Goal: Information Seeking & Learning: Learn about a topic

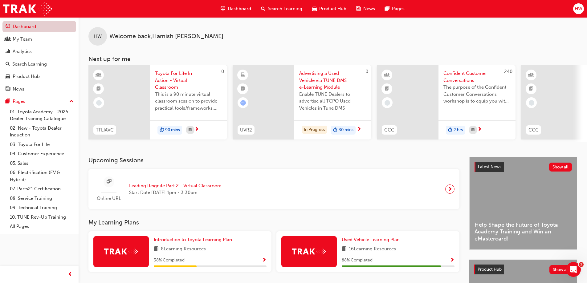
click at [21, 27] on link "Dashboard" at bounding box center [39, 26] width 74 height 11
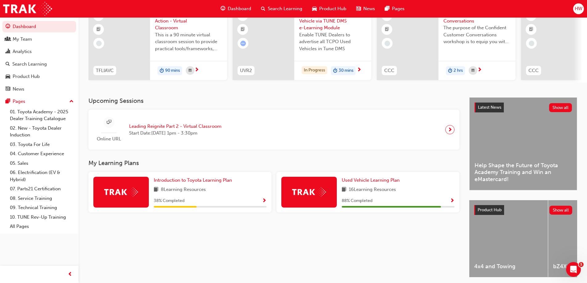
scroll to position [62, 0]
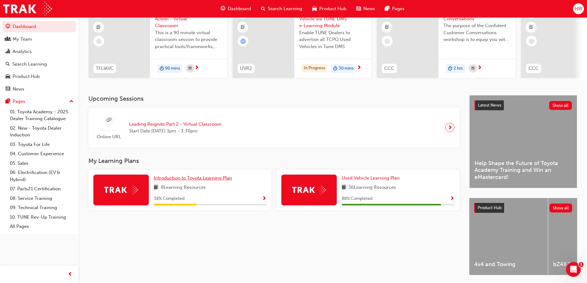
click at [202, 181] on span "Introduction to Toyota Learning Plan" at bounding box center [193, 178] width 78 height 6
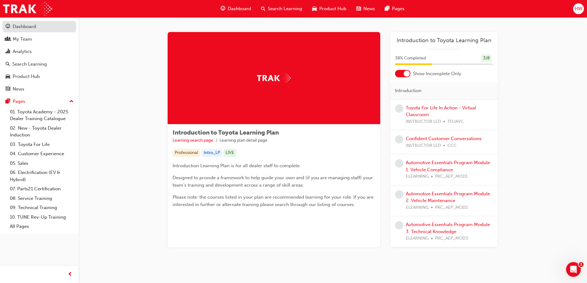
click at [22, 29] on div "Dashboard" at bounding box center [24, 26] width 23 height 7
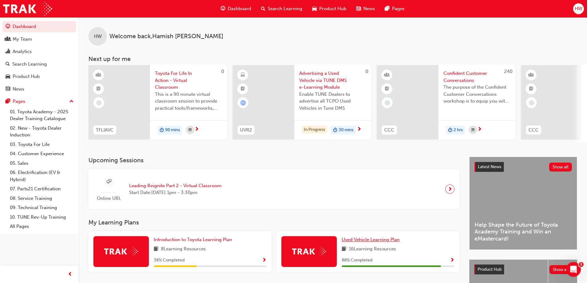
click at [356, 241] on span "Used Vehicle Learning Plan" at bounding box center [371, 240] width 58 height 6
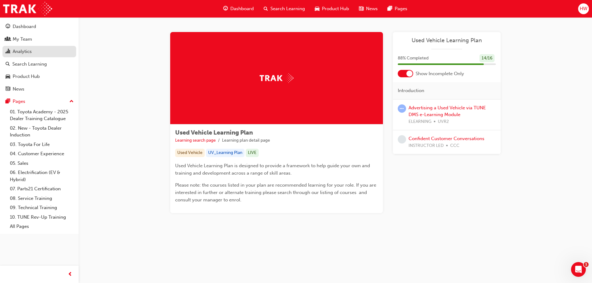
click at [16, 53] on div "Analytics" at bounding box center [22, 51] width 19 height 7
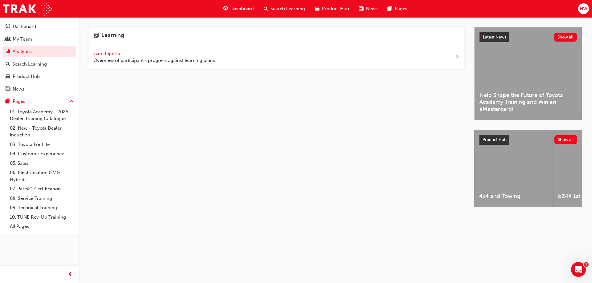
click at [104, 54] on span "Gap Reports" at bounding box center [107, 54] width 28 height 6
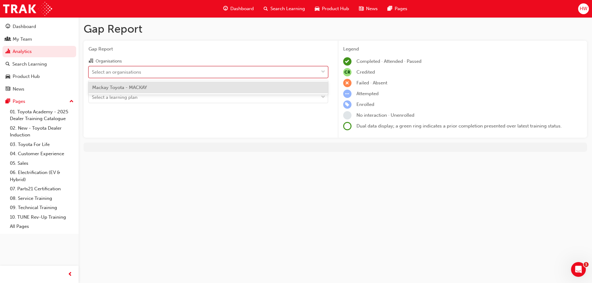
click at [172, 70] on div "Select an organisations" at bounding box center [204, 72] width 230 height 11
click at [93, 70] on input "Organisations option Mackay Toyota - MACKAY focused, 1 of 1. 1 result available…" at bounding box center [92, 71] width 1 height 5
click at [163, 89] on div "Mackay Toyota - MACKAY" at bounding box center [209, 88] width 240 height 12
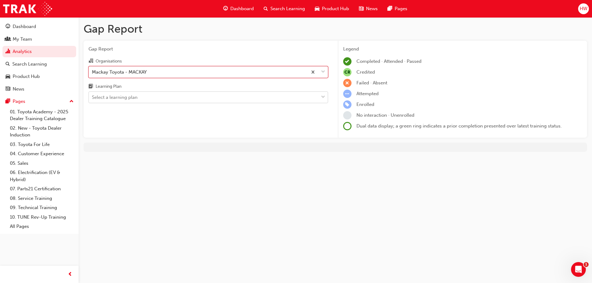
click at [149, 97] on div "Select a learning plan" at bounding box center [204, 97] width 230 height 11
click at [93, 97] on input "Learning Plan Select a learning plan" at bounding box center [92, 97] width 1 height 5
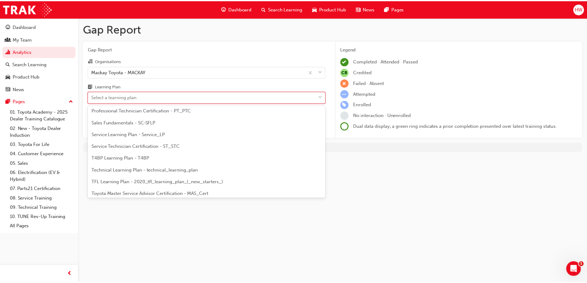
scroll to position [266, 0]
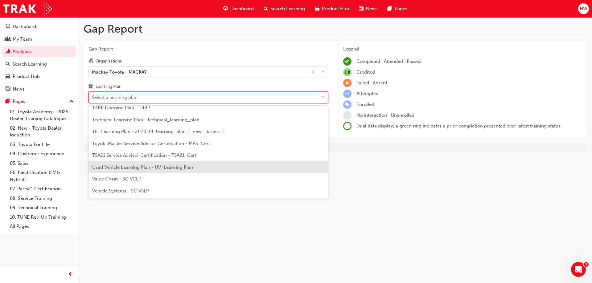
click at [156, 169] on span "Used Vehicle Learning Plan - UV_Learning Plan" at bounding box center [142, 168] width 101 height 6
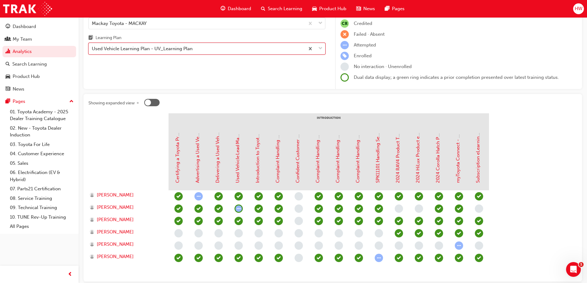
scroll to position [82, 0]
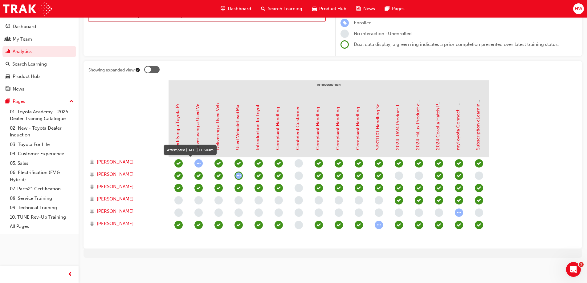
click at [198, 164] on span "learningRecordVerb_ATTEMPT-icon" at bounding box center [199, 163] width 8 height 8
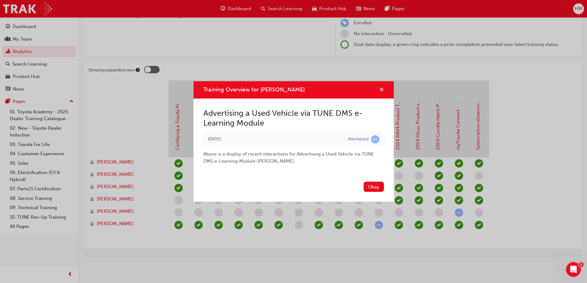
click at [381, 92] on span "cross-icon" at bounding box center [382, 91] width 5 height 6
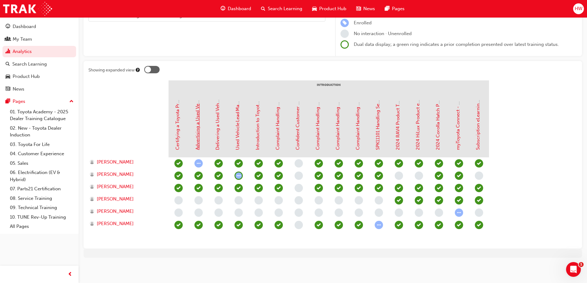
click at [198, 139] on link "Advertising a Used Vehicle via TUNE DMS e-Learning Module" at bounding box center [198, 85] width 6 height 130
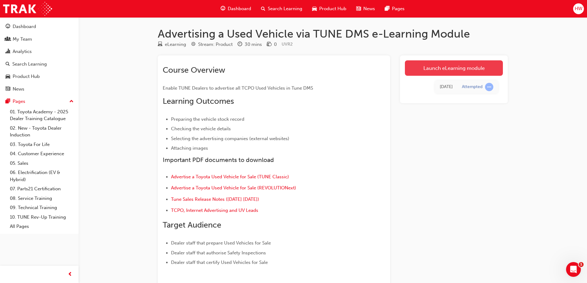
click at [456, 68] on link "Launch eLearning module" at bounding box center [454, 67] width 98 height 15
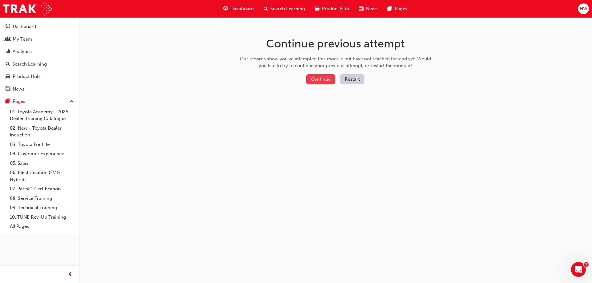
click at [316, 81] on button "Continue" at bounding box center [320, 79] width 29 height 10
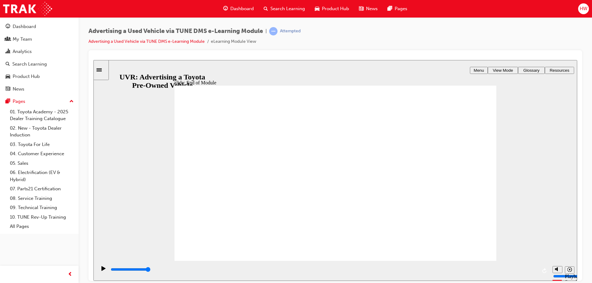
click at [544, 273] on icon "replay" at bounding box center [544, 270] width 5 height 5
type input "8000"
click at [70, 274] on span "prev-icon" at bounding box center [70, 275] width 5 height 8
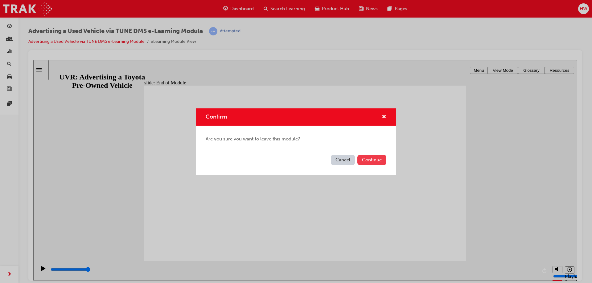
click at [374, 162] on button "Continue" at bounding box center [371, 160] width 29 height 10
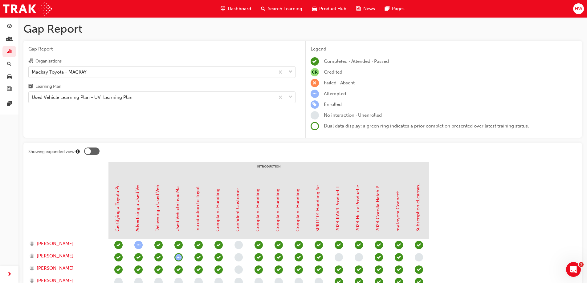
scroll to position [82, 0]
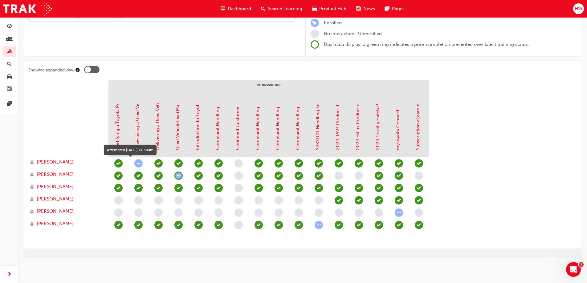
click at [137, 164] on span "learningRecordVerb_ATTEMPT-icon" at bounding box center [138, 163] width 8 height 8
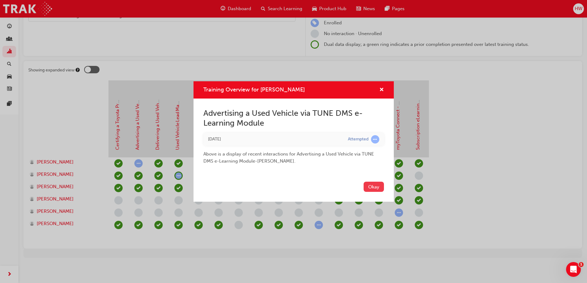
click at [377, 187] on button "Okay" at bounding box center [374, 187] width 20 height 10
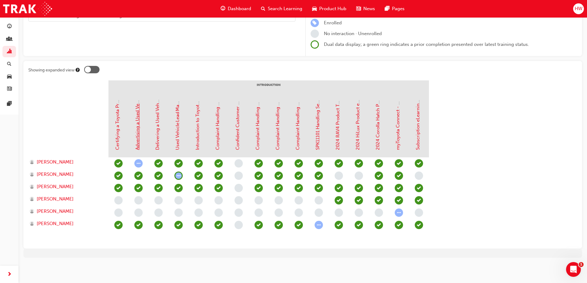
click at [137, 135] on link "Advertising a Used Vehicle via TUNE DMS e-Learning Module" at bounding box center [138, 85] width 6 height 130
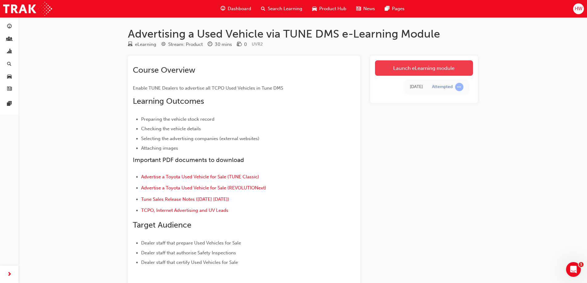
click at [434, 70] on link "Launch eLearning module" at bounding box center [424, 67] width 98 height 15
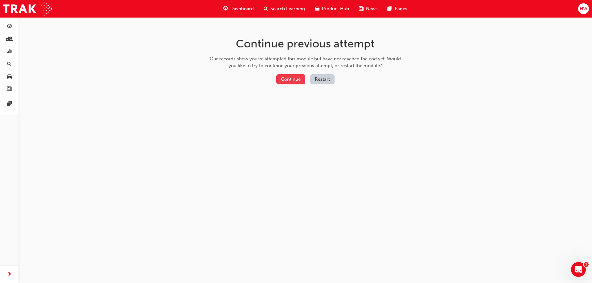
click at [293, 80] on button "Continue" at bounding box center [290, 79] width 29 height 10
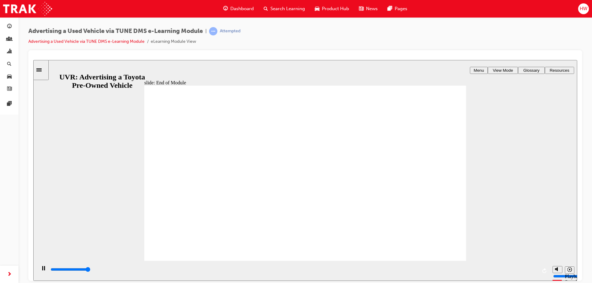
type input "8000"
click at [7, 27] on span "guage-icon" at bounding box center [9, 27] width 5 height 6
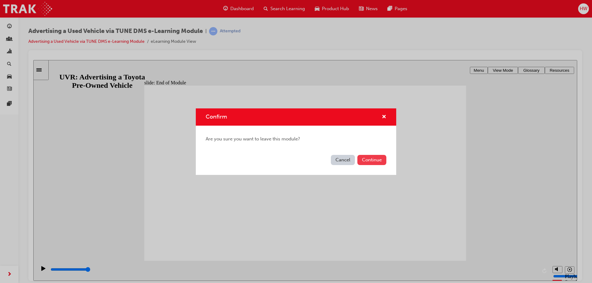
click at [362, 160] on button "Continue" at bounding box center [371, 160] width 29 height 10
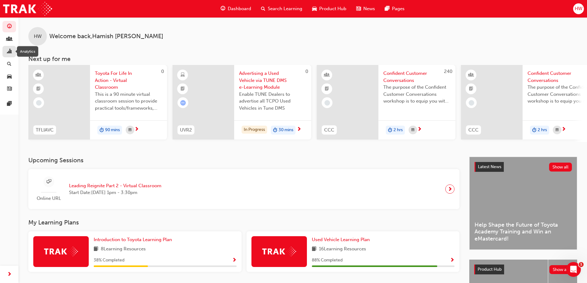
click at [7, 52] on span "chart-icon" at bounding box center [9, 52] width 5 height 6
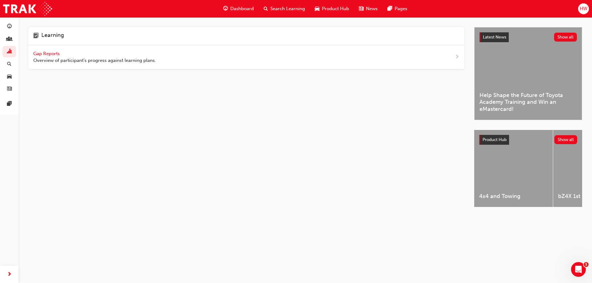
click at [54, 52] on span "Gap Reports" at bounding box center [47, 54] width 28 height 6
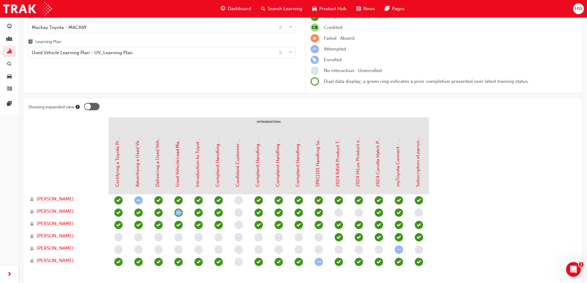
scroll to position [82, 0]
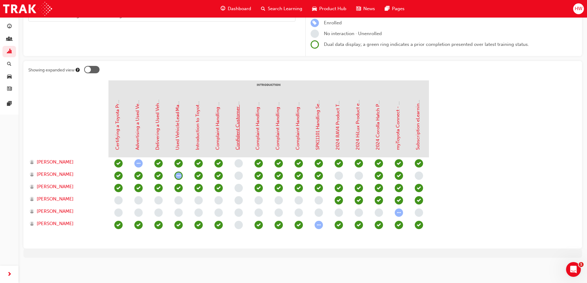
click at [239, 132] on link "Confident Customer Conversations" at bounding box center [238, 112] width 6 height 76
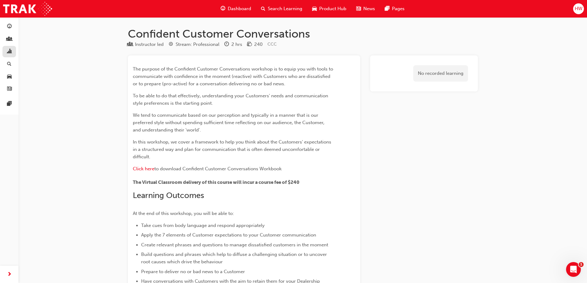
click at [12, 53] on div "button" at bounding box center [9, 52] width 7 height 8
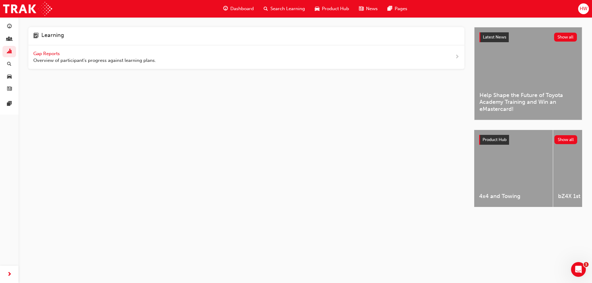
click at [55, 56] on span "Gap Reports" at bounding box center [47, 54] width 28 height 6
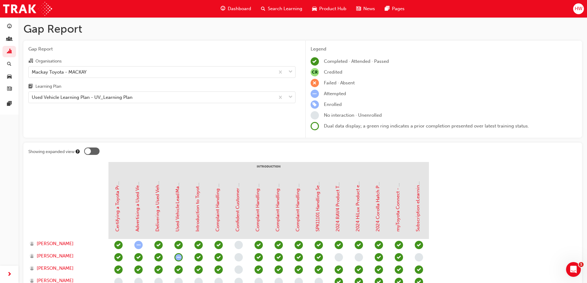
scroll to position [31, 0]
